Goal: Check status: Check status

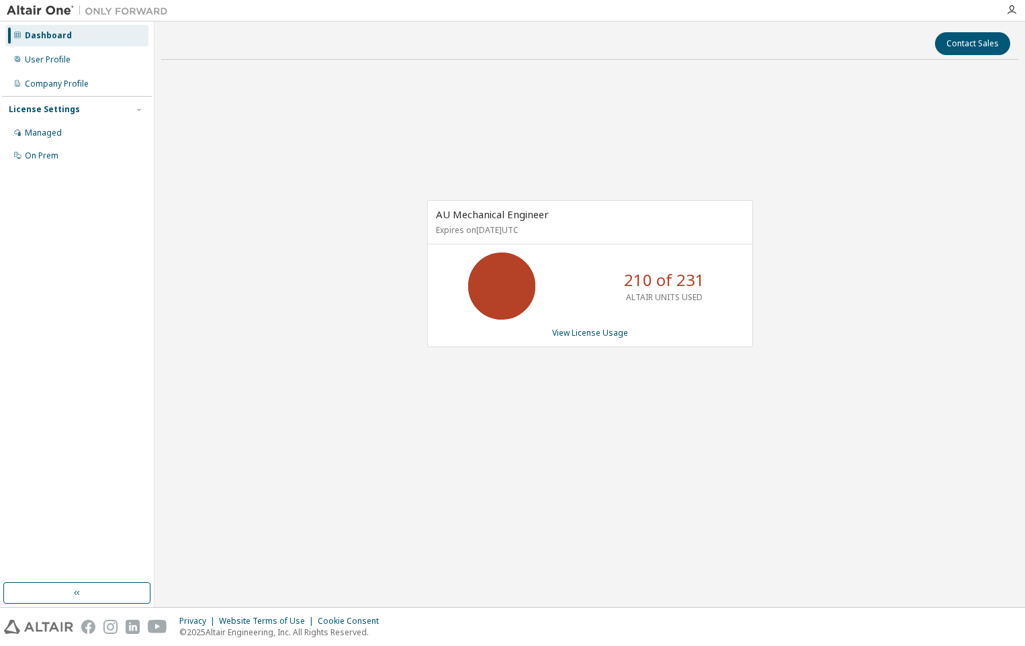
click at [552, 112] on div "AU Mechanical Engineer Expires on [DATE] UTC 210 of 231 ALTAIR UNITS USED View …" at bounding box center [589, 281] width 857 height 420
